Goal: Check status: Check status

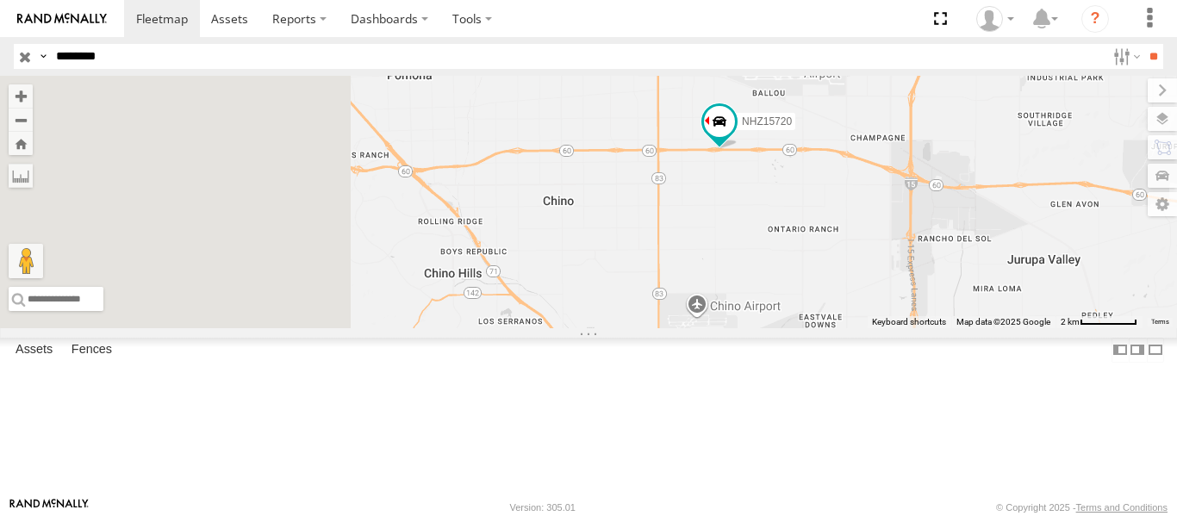
drag, startPoint x: 632, startPoint y: 322, endPoint x: 895, endPoint y: 284, distance: 266.4
click at [894, 285] on div "NHZ15720" at bounding box center [588, 202] width 1177 height 252
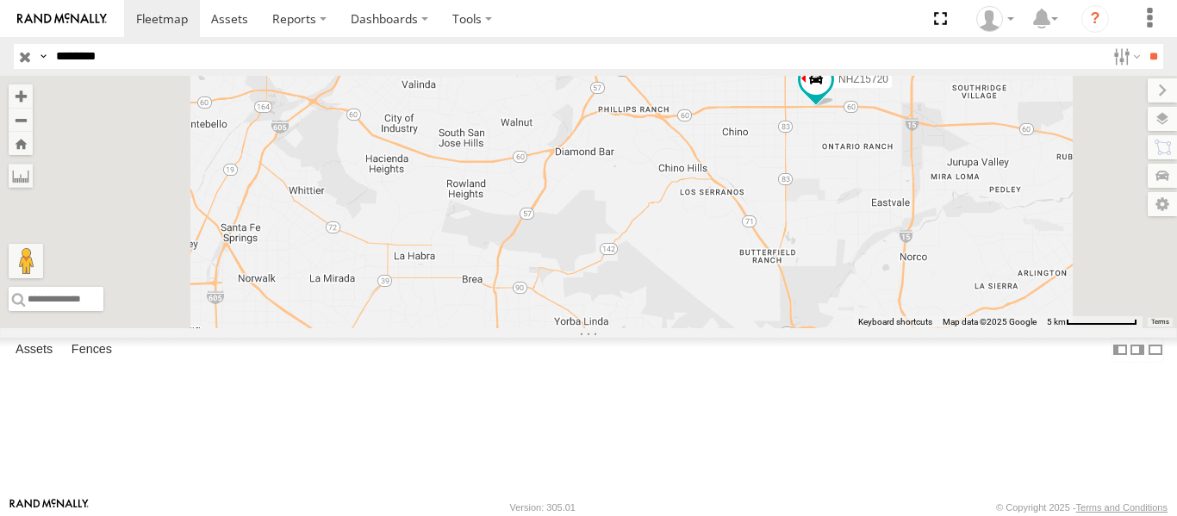
drag, startPoint x: 850, startPoint y: 367, endPoint x: 895, endPoint y: 305, distance: 77.0
click at [893, 308] on div "NHZ15720" at bounding box center [588, 202] width 1177 height 252
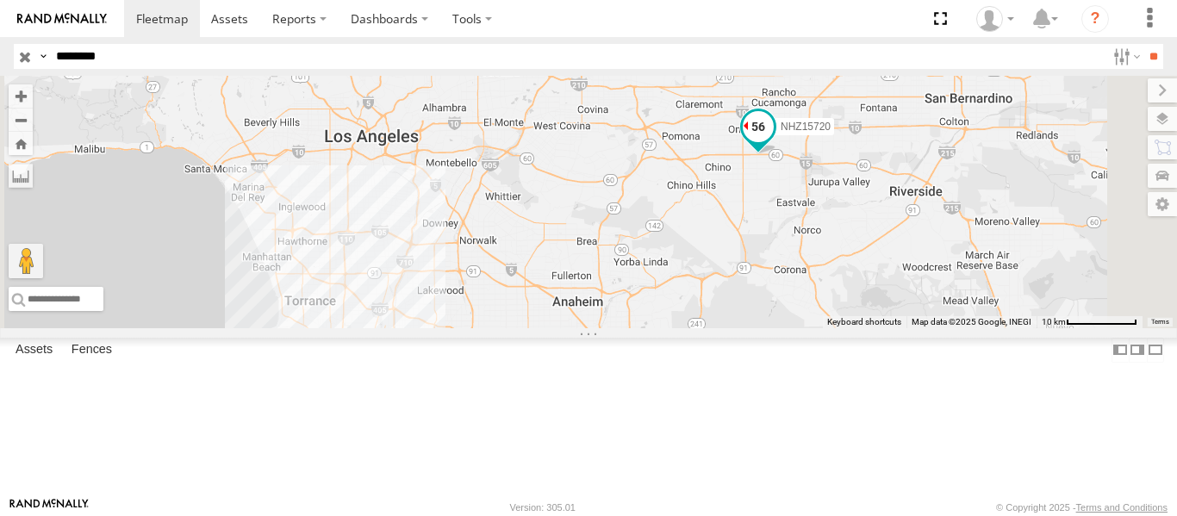
click at [777, 154] on span at bounding box center [758, 131] width 38 height 47
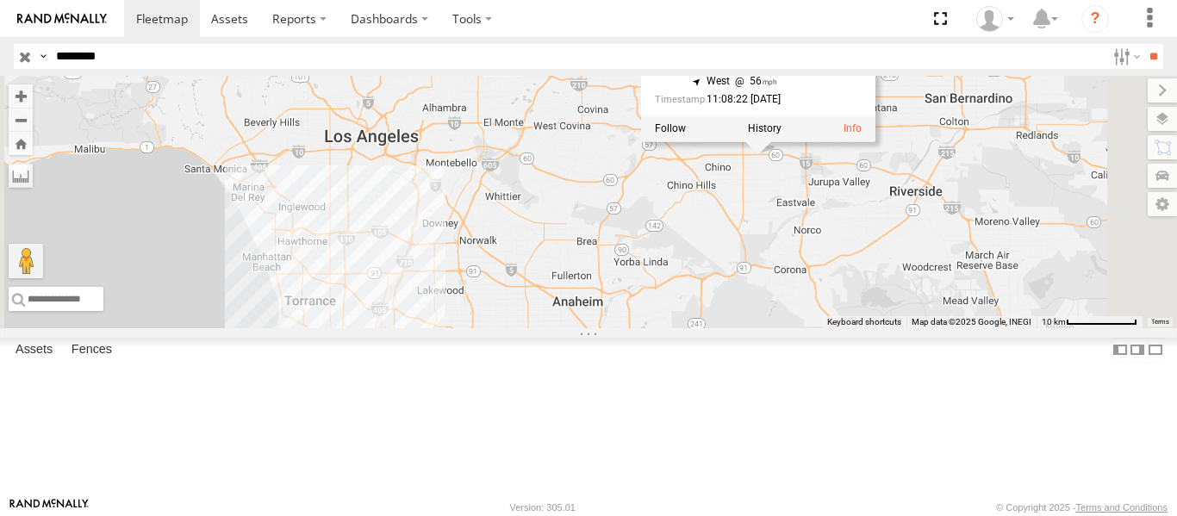
click at [923, 280] on div "NHZ15720 NHZ15720 All Assets CA-60 [GEOGRAPHIC_DATA] 34.03066 , -117.62648 West…" at bounding box center [588, 202] width 1177 height 252
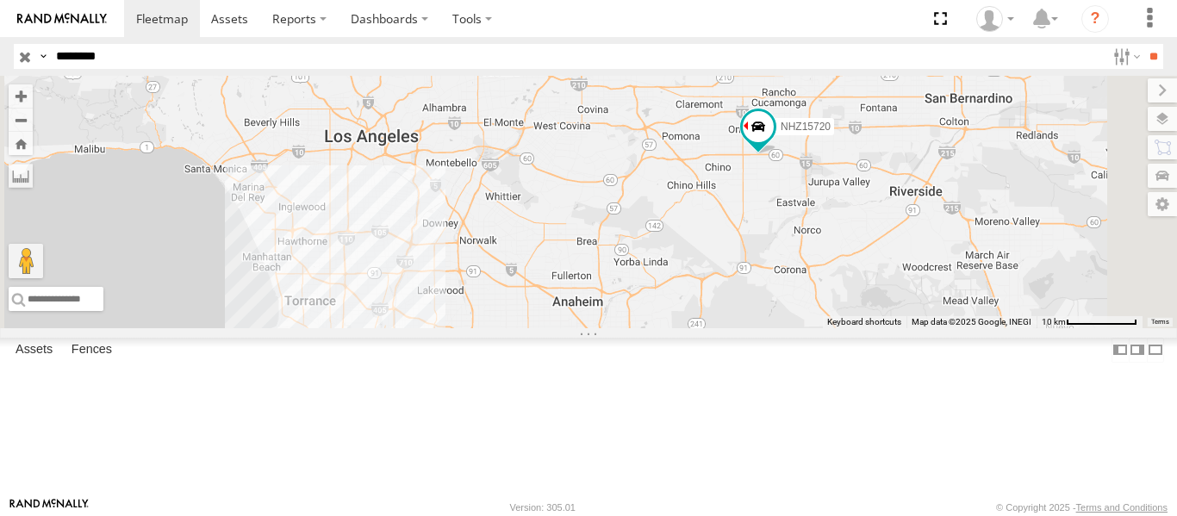
click at [0, 0] on span at bounding box center [0, 0] width 0 height 0
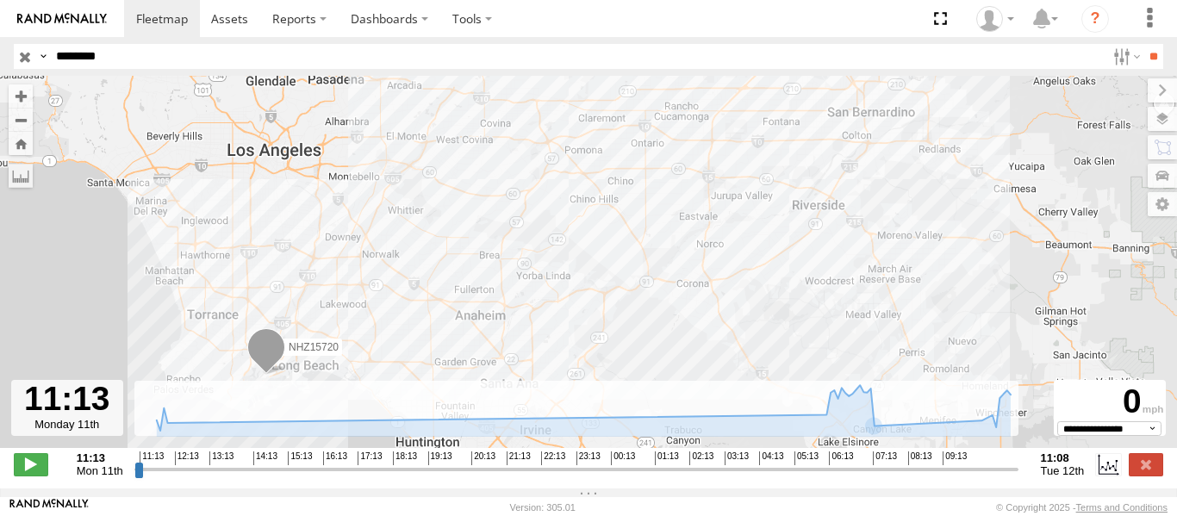
click at [912, 472] on input "range" at bounding box center [576, 469] width 884 height 16
type input "**********"
click at [943, 476] on input "range" at bounding box center [576, 469] width 884 height 16
